Goal: Transaction & Acquisition: Purchase product/service

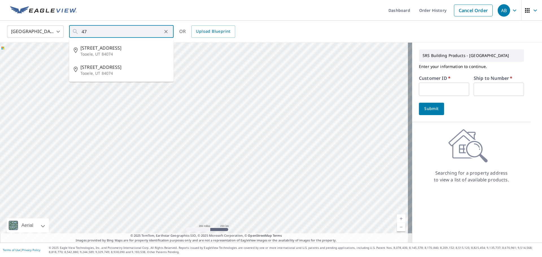
type input "4"
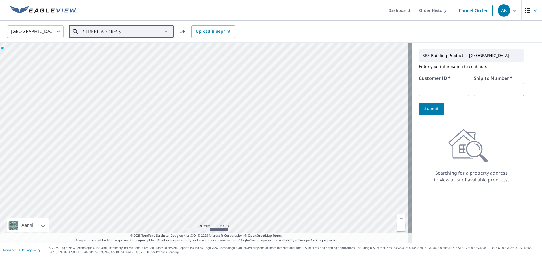
click at [132, 30] on input "[STREET_ADDRESS]" at bounding box center [122, 32] width 81 height 16
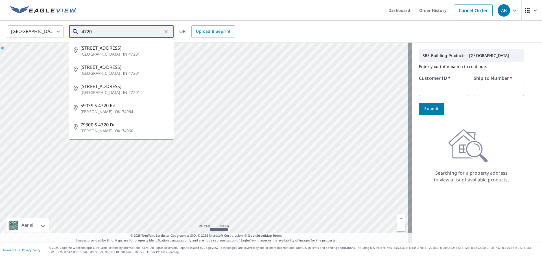
drag, startPoint x: 113, startPoint y: 35, endPoint x: 67, endPoint y: 36, distance: 45.5
click at [67, 36] on div "[GEOGRAPHIC_DATA] [GEOGRAPHIC_DATA] ​ 4720 ​ [STREET_ADDRESS][GEOGRAPHIC_DATA][…" at bounding box center [269, 31] width 533 height 13
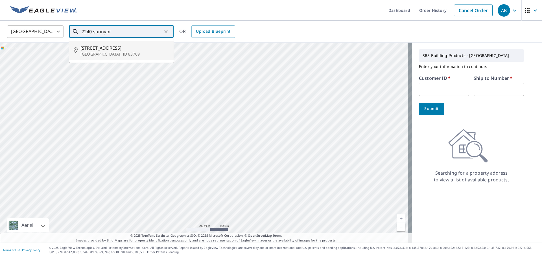
click at [99, 55] on p "[GEOGRAPHIC_DATA], ID 83709" at bounding box center [125, 54] width 89 height 6
type input "[STREET_ADDRESS][PERSON_NAME]"
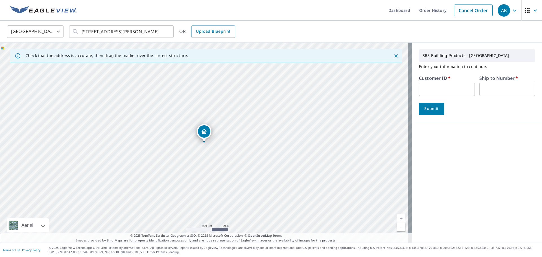
click at [444, 89] on input "text" at bounding box center [447, 89] width 56 height 13
type input "moo326"
click at [503, 89] on input "text" at bounding box center [508, 89] width 56 height 13
type input "1"
click at [426, 106] on span "Submit" at bounding box center [432, 108] width 16 height 7
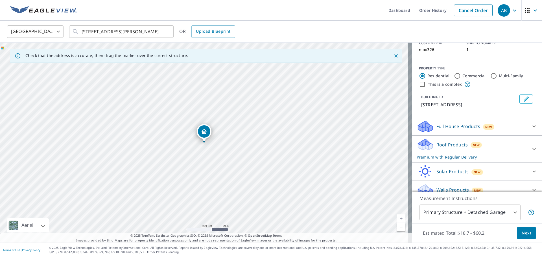
scroll to position [49, 0]
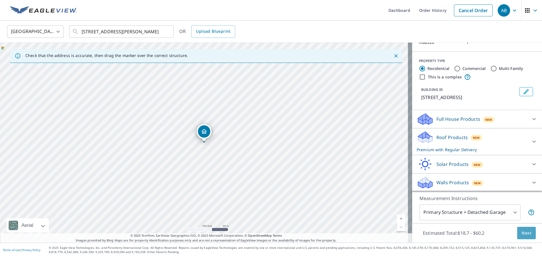
click at [523, 232] on span "Next" at bounding box center [527, 233] width 10 height 7
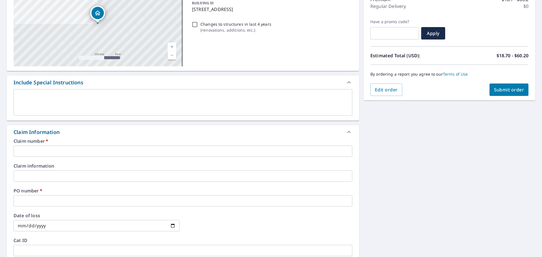
scroll to position [85, 0]
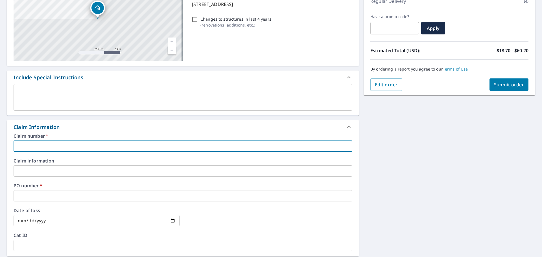
click at [60, 147] on input "text" at bounding box center [183, 146] width 339 height 11
type input "7"
checkbox input "true"
type input "72"
checkbox input "true"
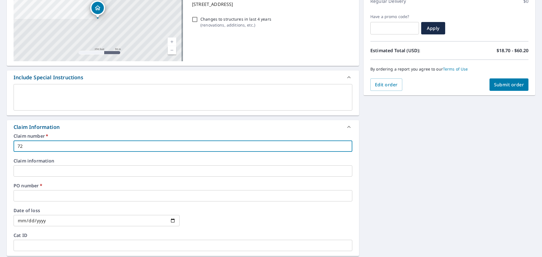
type input "724"
checkbox input "true"
type input "7240"
checkbox input "true"
type input "7240"
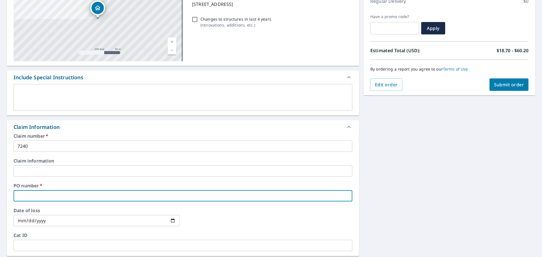
click at [45, 193] on input "text" at bounding box center [183, 195] width 339 height 11
type input "7"
checkbox input "true"
type input "72"
checkbox input "true"
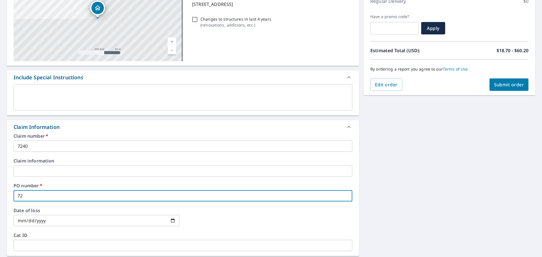
type input "724"
checkbox input "true"
type input "7240"
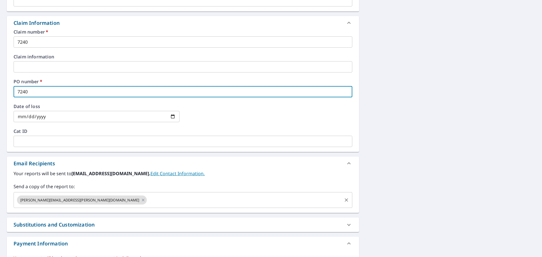
scroll to position [198, 0]
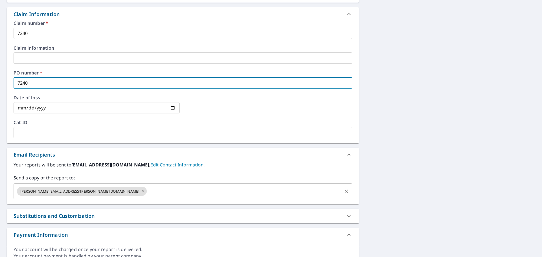
click at [141, 191] on icon at bounding box center [143, 191] width 5 height 6
checkbox input "true"
type input "7240"
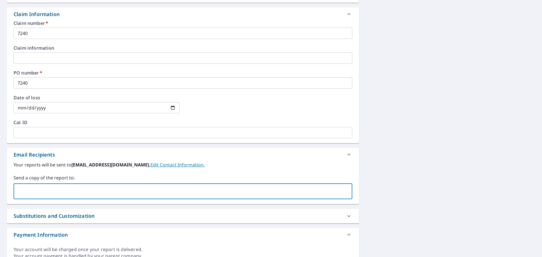
paste input "[PERSON_NAME][EMAIL_ADDRESS][PERSON_NAME][DOMAIN_NAME]"
type input "[PERSON_NAME][EMAIL_ADDRESS][PERSON_NAME][DOMAIN_NAME]"
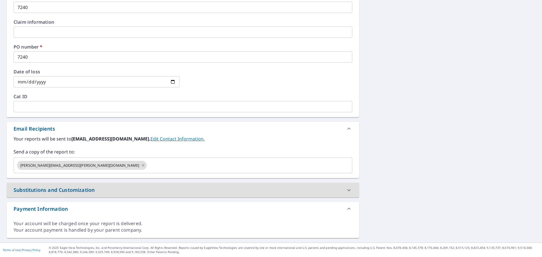
click at [394, 173] on div "[STREET_ADDRESS][PERSON_NAME] A standard road map Aerial A detailed look from a…" at bounding box center [271, 36] width 542 height 414
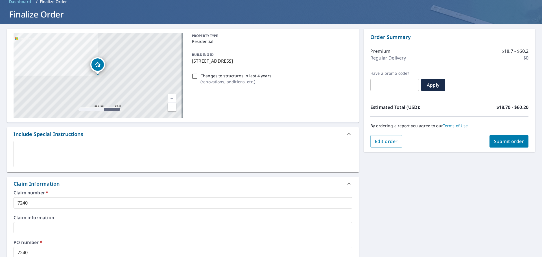
scroll to position [26, 0]
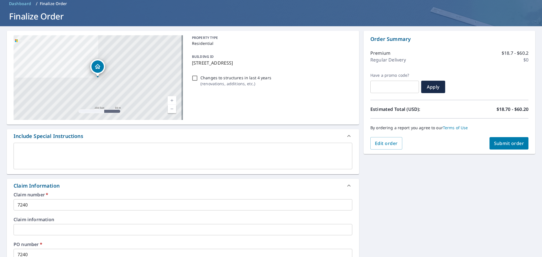
click at [494, 143] on span "Submit order" at bounding box center [509, 143] width 30 height 6
checkbox input "true"
